Goal: Transaction & Acquisition: Purchase product/service

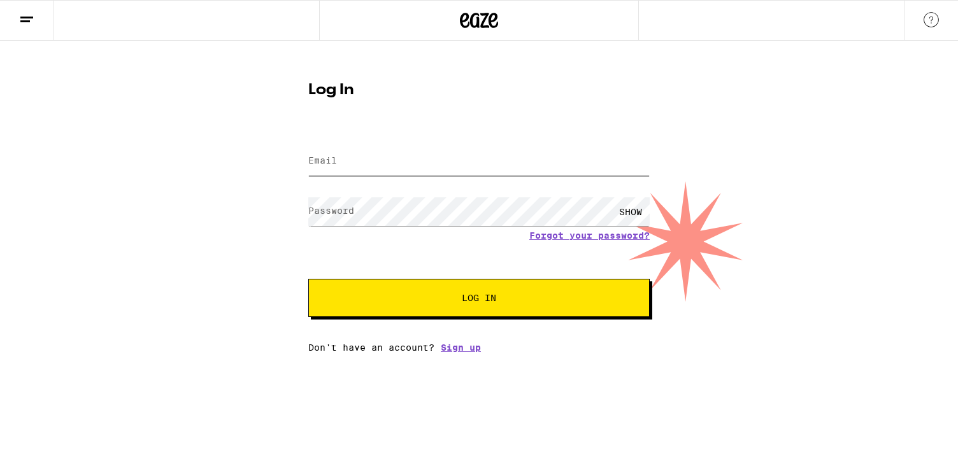
click at [349, 170] on input "Email" at bounding box center [478, 161] width 341 height 29
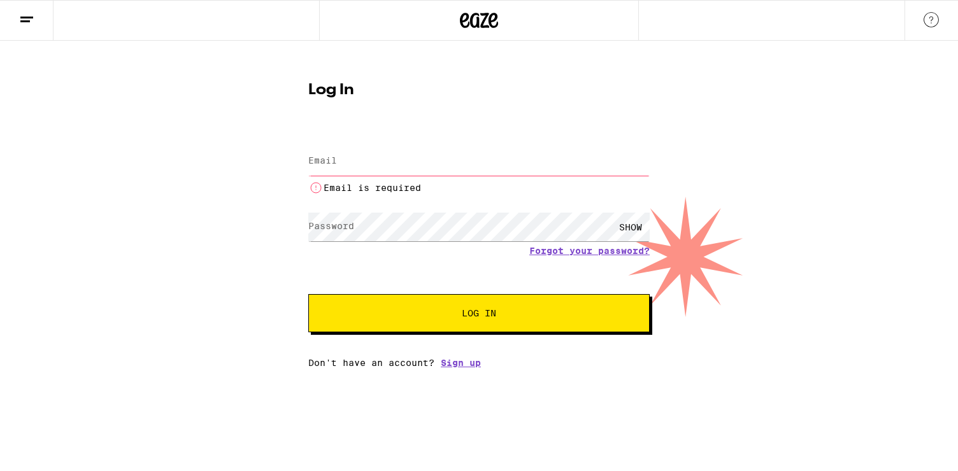
type input "[EMAIL_ADDRESS][DOMAIN_NAME]"
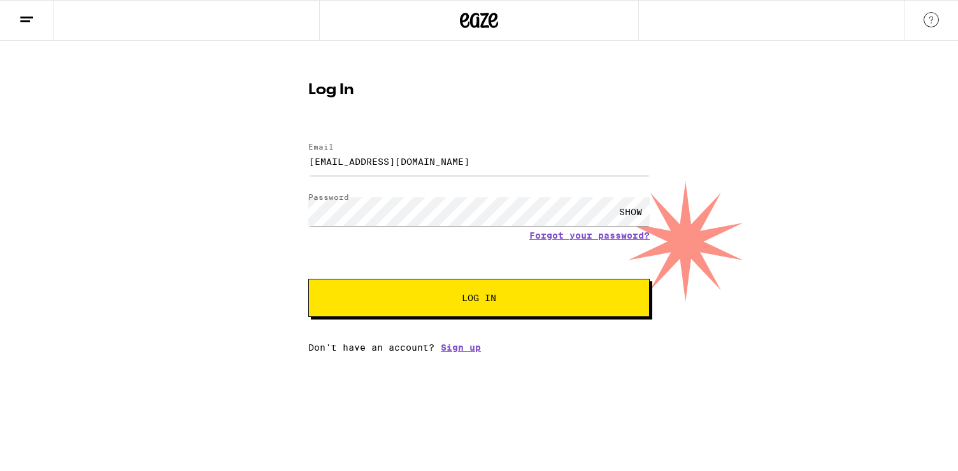
click at [375, 308] on button "Log In" at bounding box center [478, 298] width 341 height 38
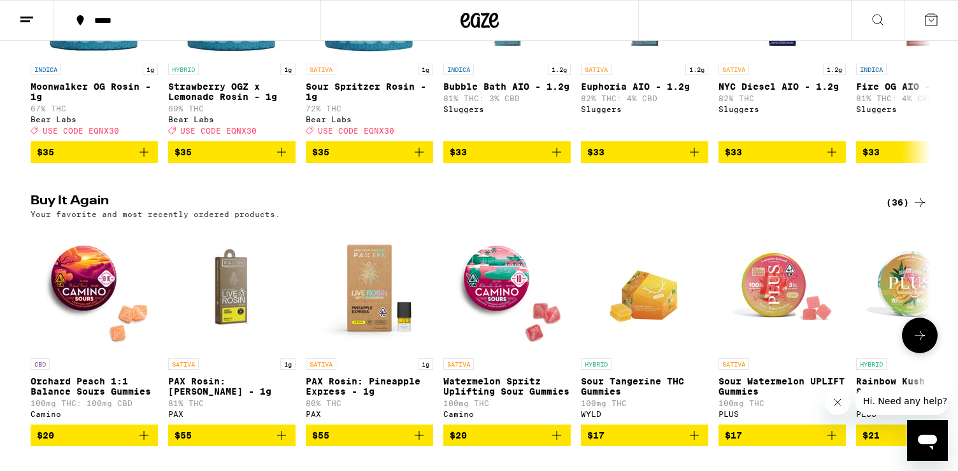
scroll to position [1295, 0]
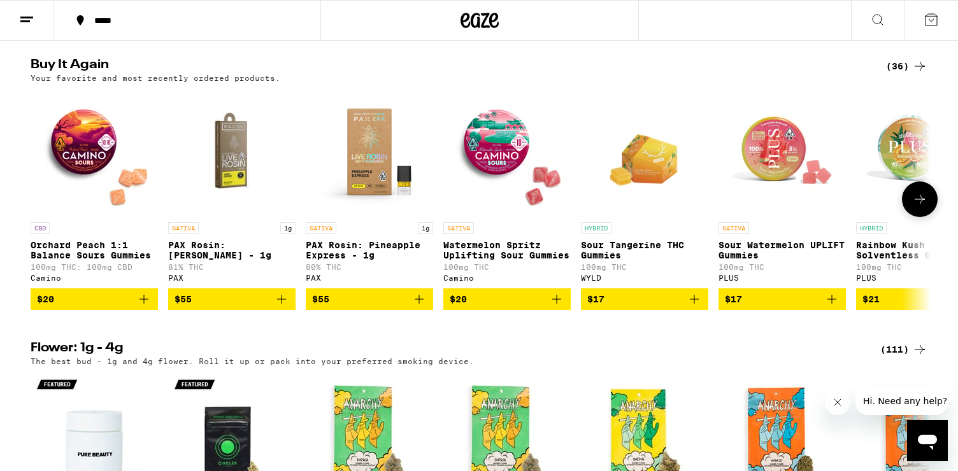
click at [285, 304] on icon "Add to bag" at bounding box center [281, 299] width 9 height 9
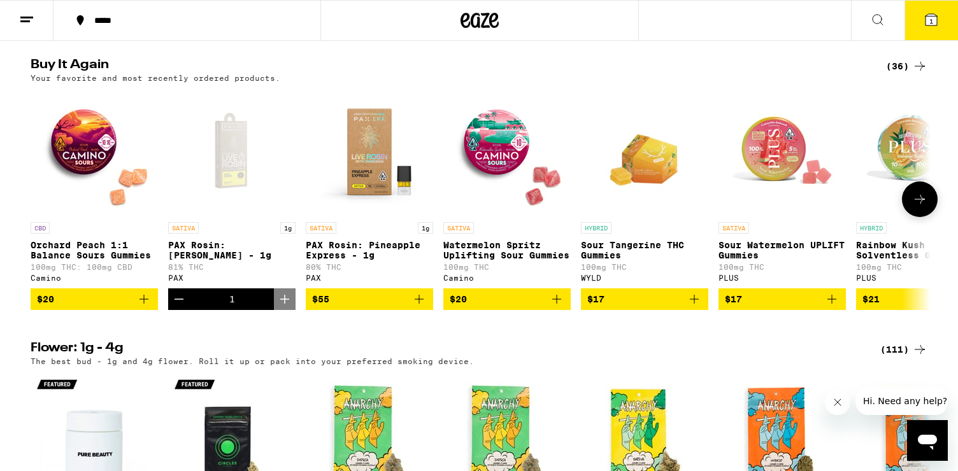
click at [420, 307] on icon "Add to bag" at bounding box center [418, 299] width 15 height 15
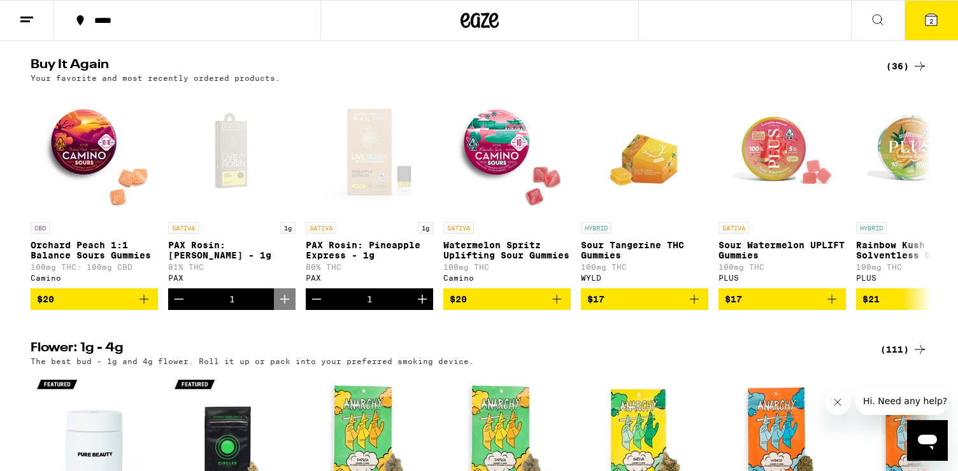
click at [936, 16] on icon at bounding box center [931, 19] width 11 height 11
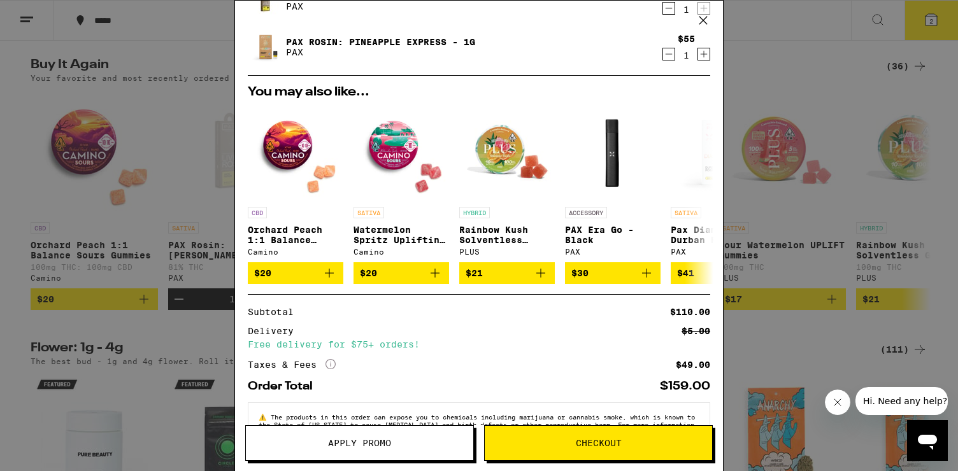
scroll to position [103, 0]
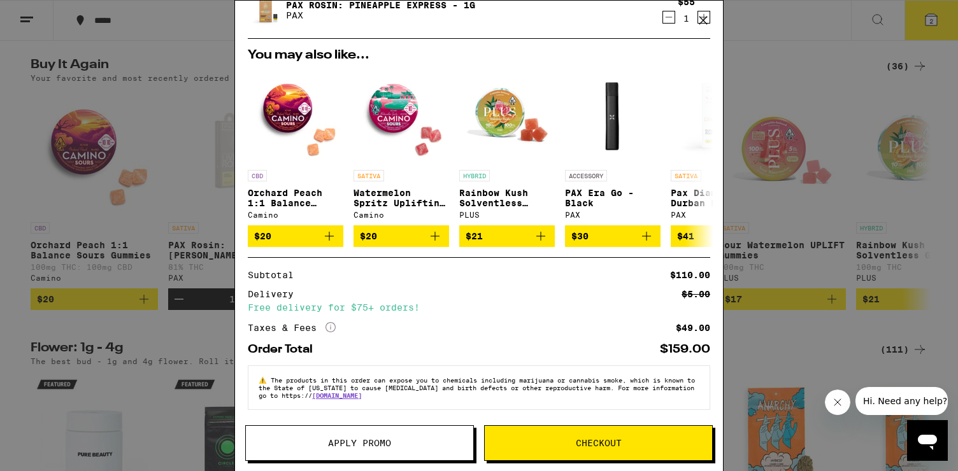
click at [580, 439] on span "Checkout" at bounding box center [599, 443] width 46 height 9
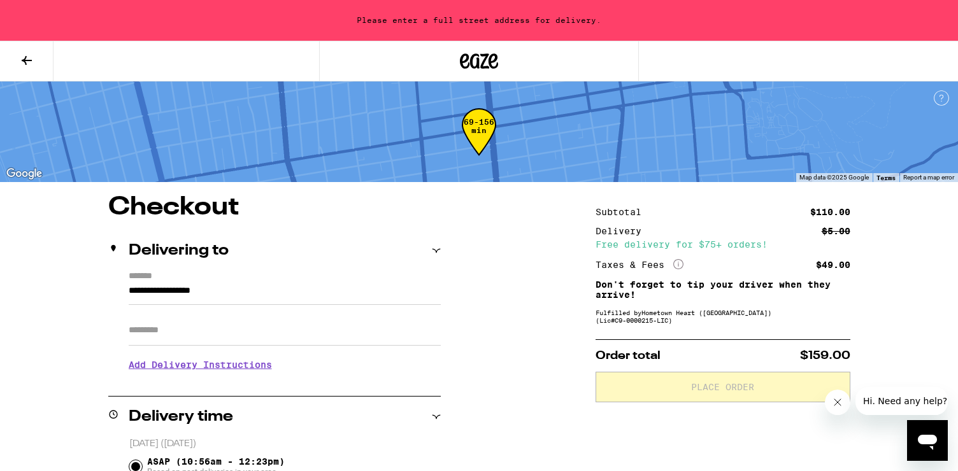
click at [314, 292] on input "**********" at bounding box center [285, 294] width 312 height 22
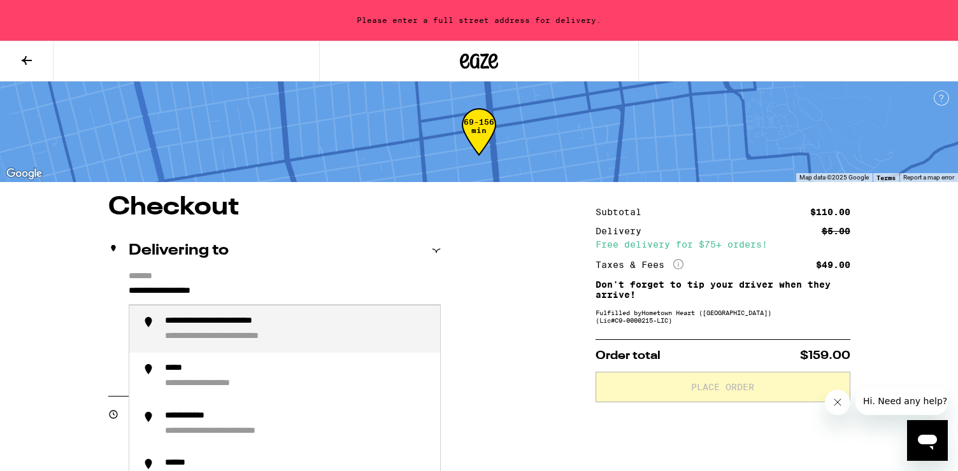
drag, startPoint x: 314, startPoint y: 292, endPoint x: 207, endPoint y: 256, distance: 112.8
click at [207, 256] on div "**********" at bounding box center [274, 314] width 333 height 166
type input "*"
click at [207, 322] on div "**********" at bounding box center [217, 322] width 104 height 12
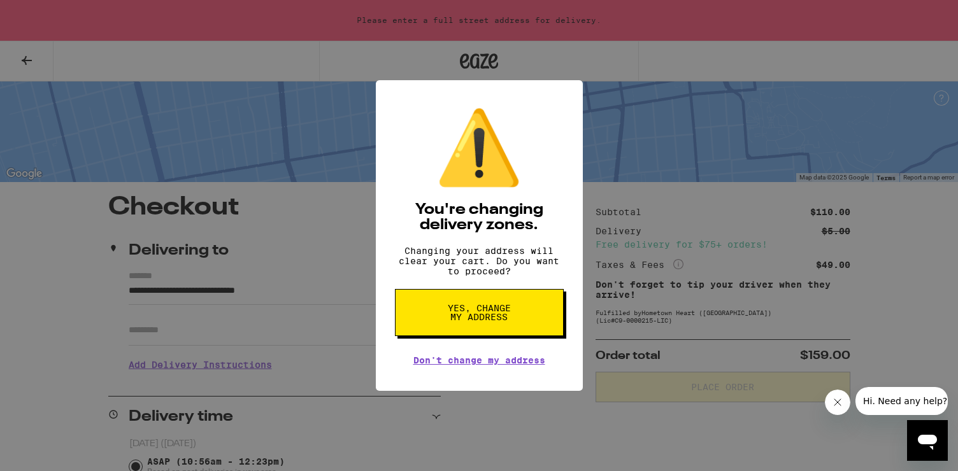
click at [505, 317] on span "Yes, change my address" at bounding box center [480, 313] width 66 height 18
type input "**********"
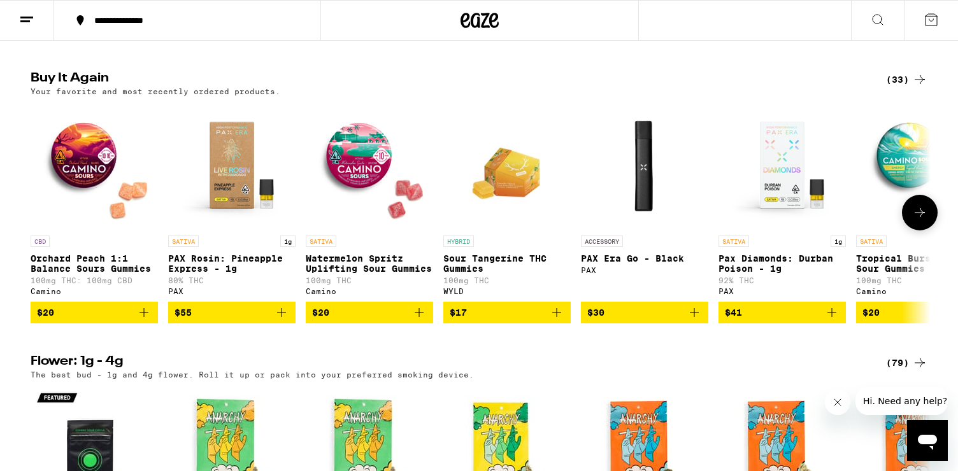
scroll to position [989, 0]
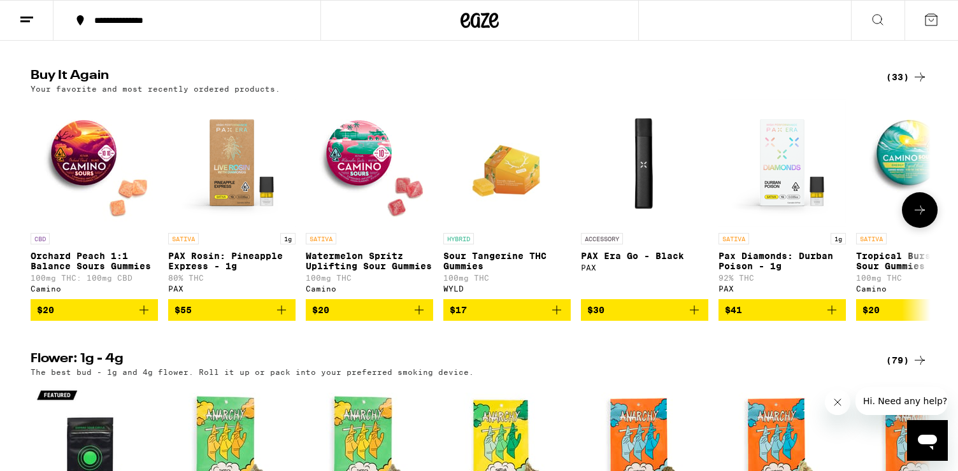
click at [278, 318] on icon "Add to bag" at bounding box center [281, 310] width 15 height 15
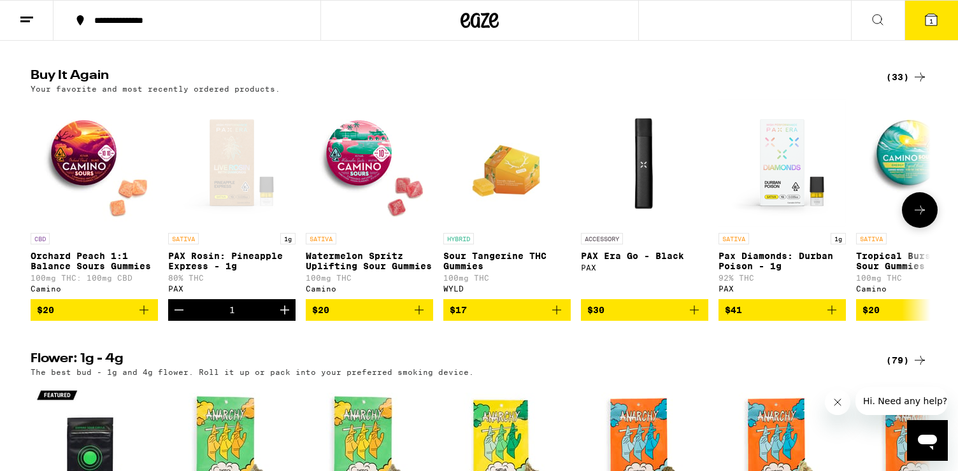
click at [278, 318] on icon "Increment" at bounding box center [284, 310] width 15 height 15
click at [926, 32] on button "2" at bounding box center [932, 20] width 54 height 39
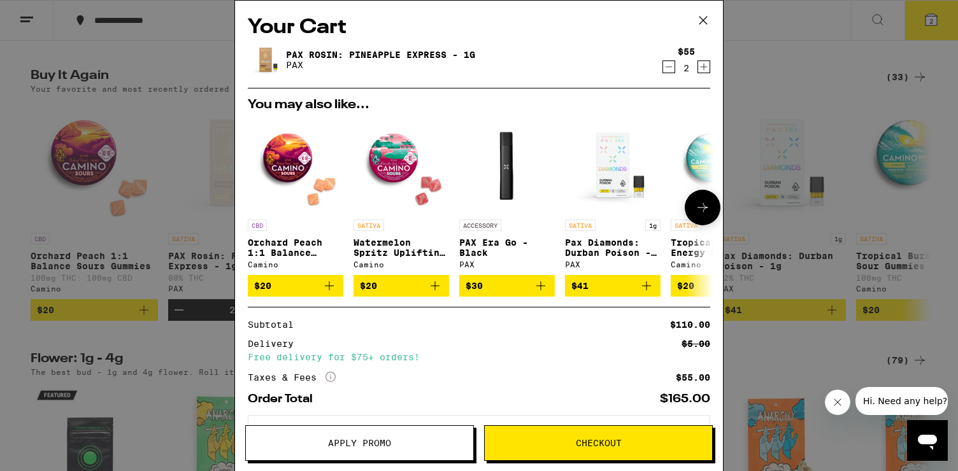
scroll to position [57, 0]
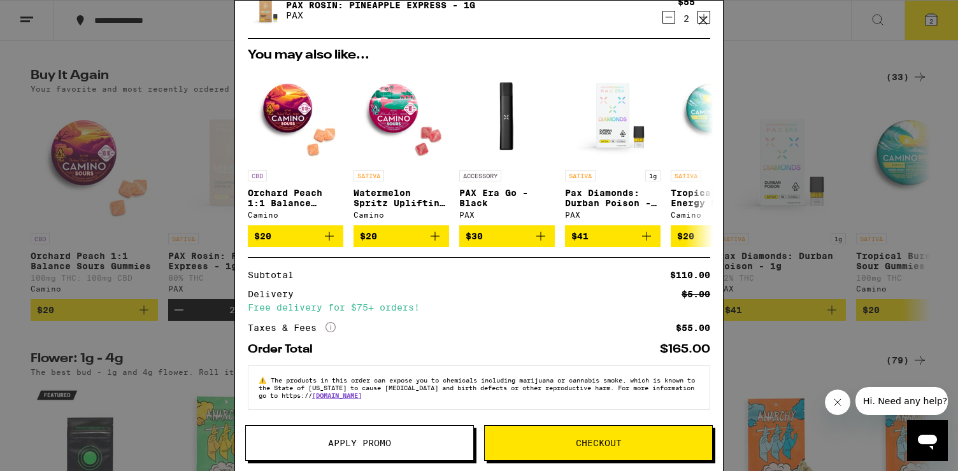
click at [568, 444] on span "Checkout" at bounding box center [598, 443] width 227 height 9
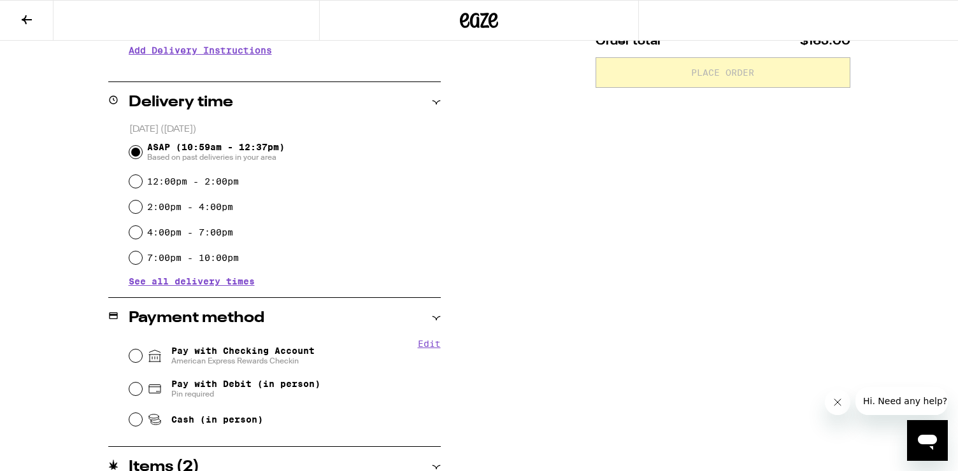
scroll to position [337, 0]
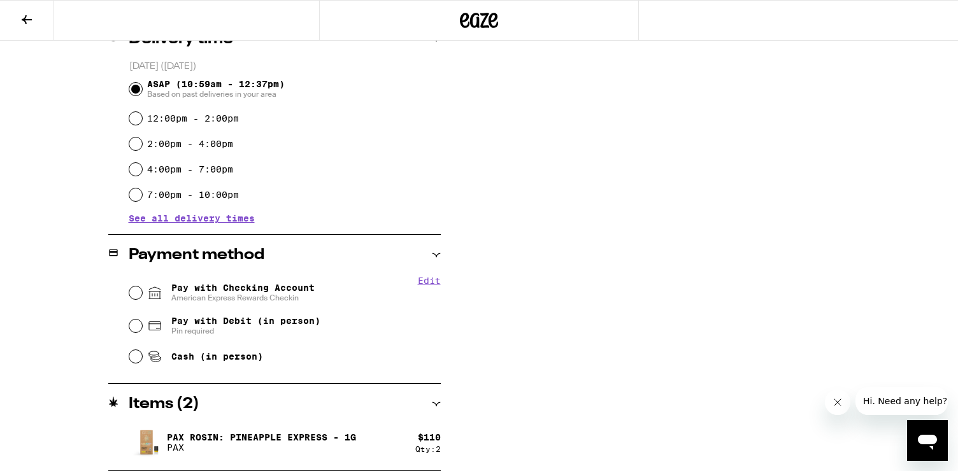
click at [262, 320] on span "Pay with Debit (in person)" at bounding box center [245, 321] width 149 height 10
click at [142, 320] on input "Pay with Debit (in person) Pin required" at bounding box center [135, 326] width 13 height 13
radio input "true"
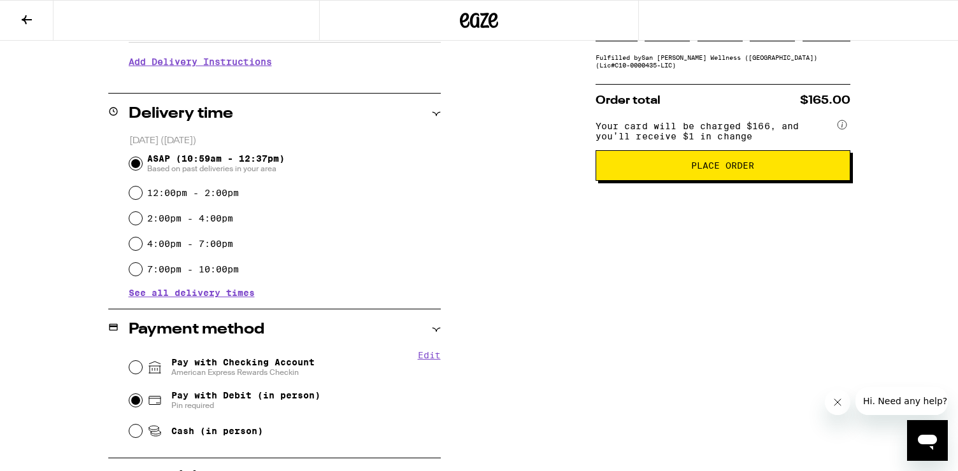
scroll to position [299, 0]
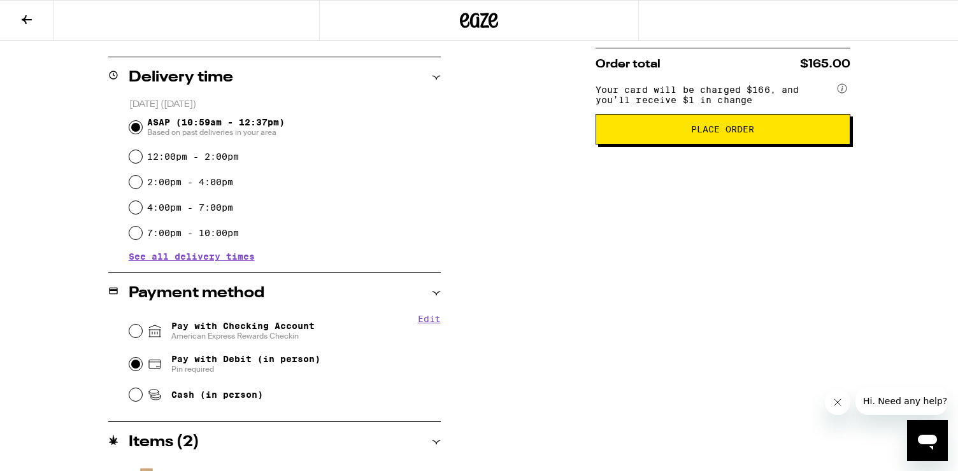
click at [641, 145] on button "Place Order" at bounding box center [723, 129] width 255 height 31
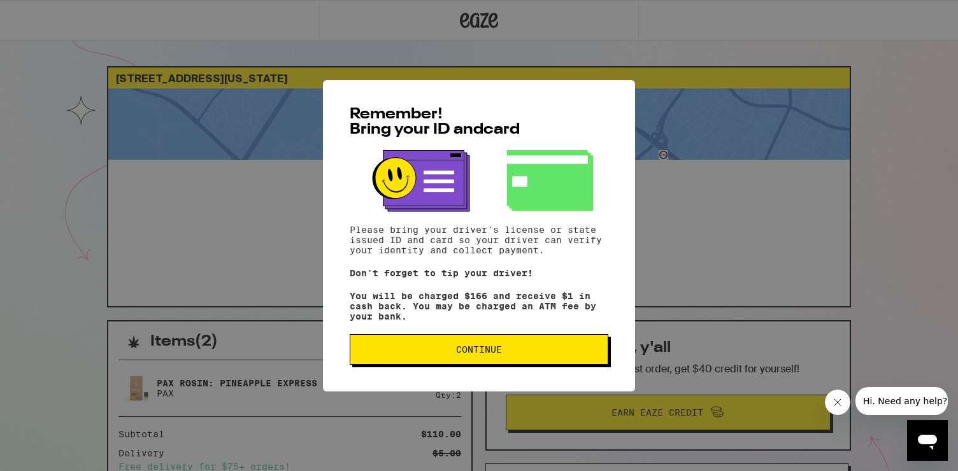
click at [669, 133] on div "Remember! Bring your ID and card Please bring your driver's license or state is…" at bounding box center [479, 235] width 958 height 471
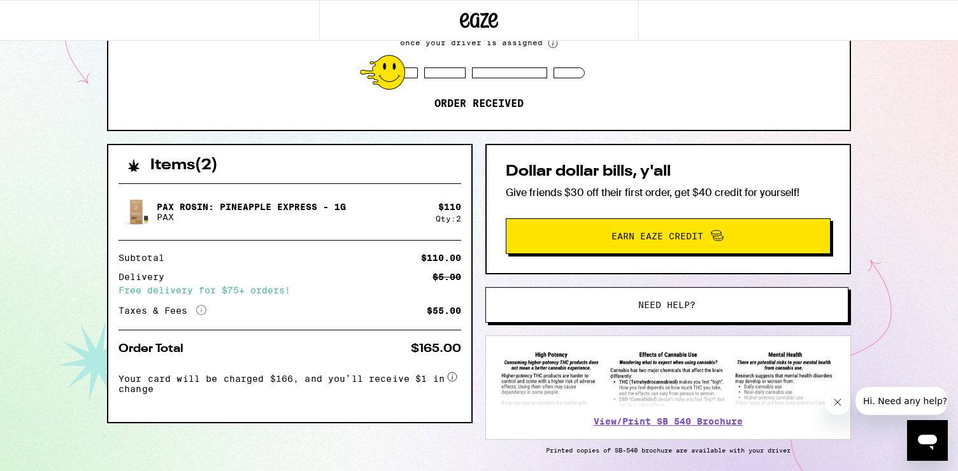
scroll to position [226, 0]
